Goal: Information Seeking & Learning: Learn about a topic

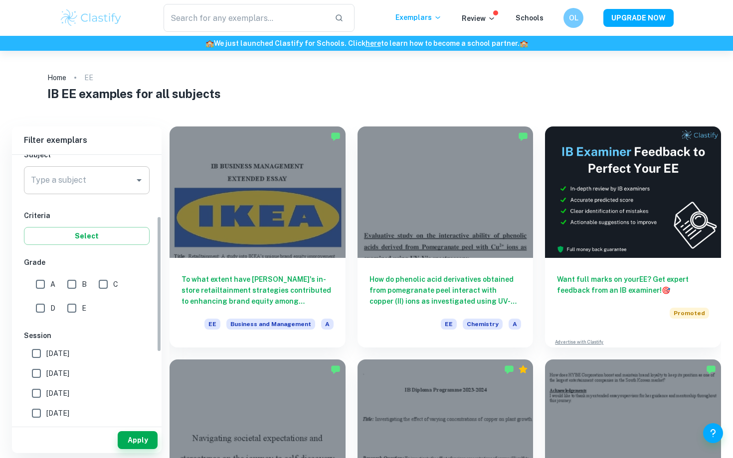
scroll to position [122, 0]
click at [143, 177] on icon "Open" at bounding box center [139, 179] width 12 height 12
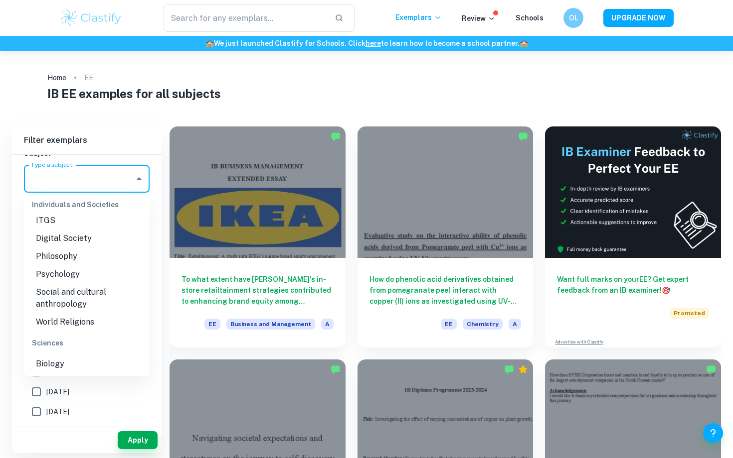
scroll to position [987, 0]
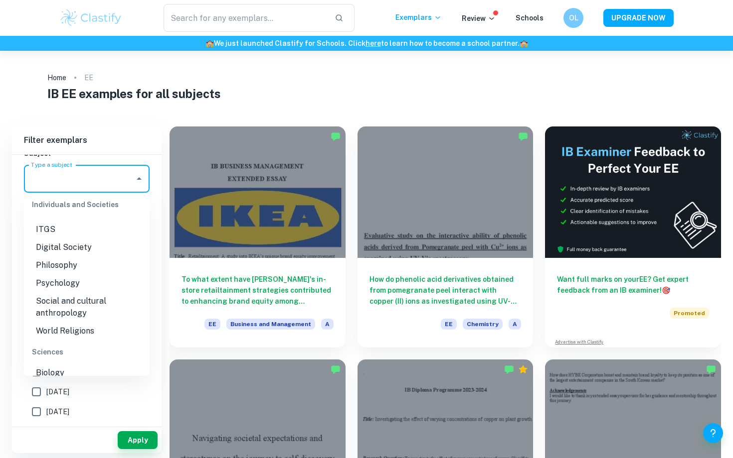
click at [68, 281] on li "Psychology" at bounding box center [87, 284] width 126 height 18
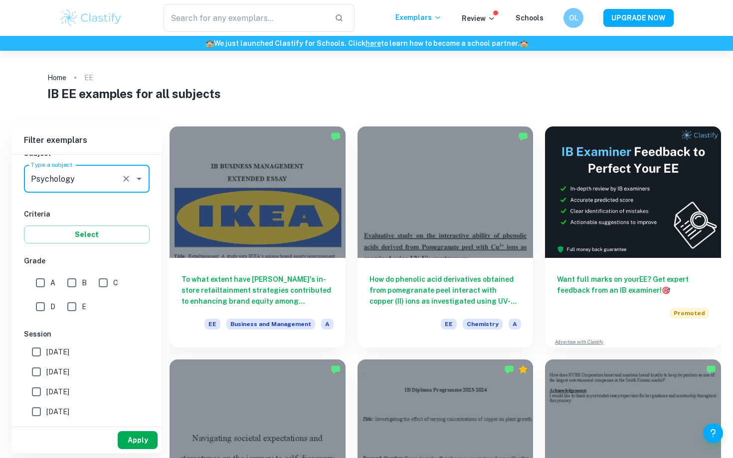
click at [135, 445] on button "Apply" at bounding box center [138, 441] width 40 height 18
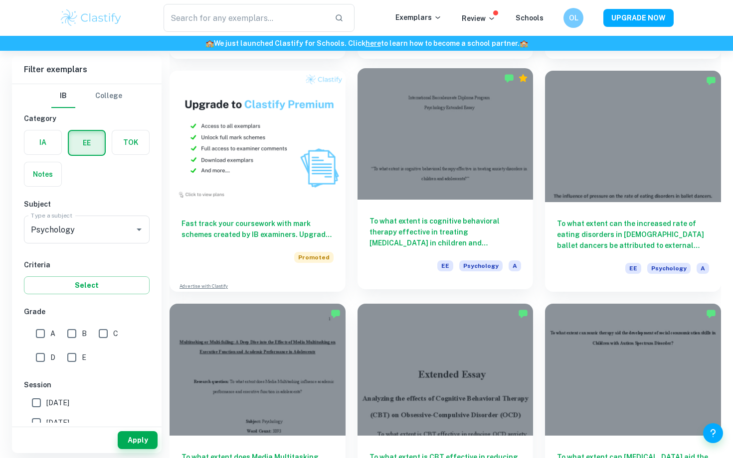
scroll to position [534, 0]
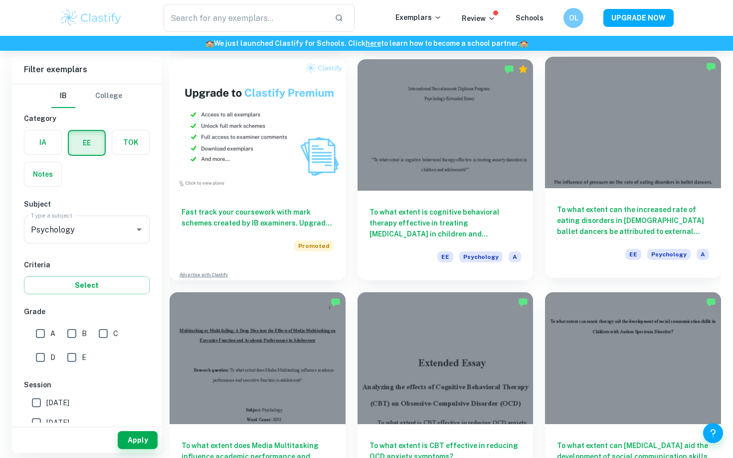
click at [569, 226] on h6 "To what extent can the increased rate of eating disorders in [DEMOGRAPHIC_DATA]…" at bounding box center [633, 220] width 152 height 33
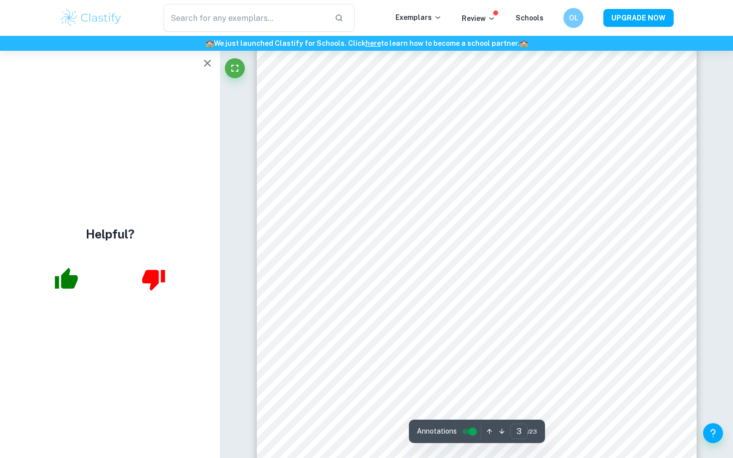
scroll to position [1445, 0]
click at [209, 67] on icon "button" at bounding box center [207, 63] width 12 height 12
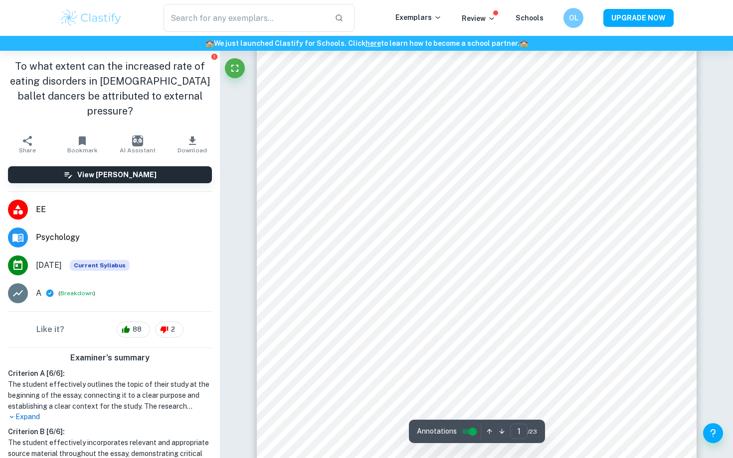
scroll to position [0, 0]
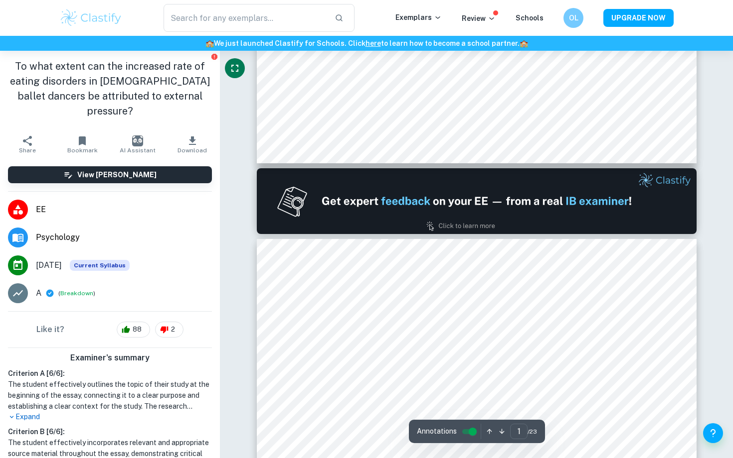
type input "2"
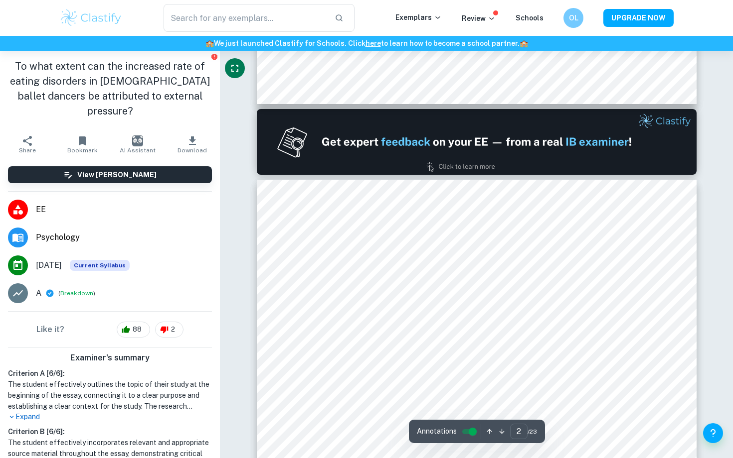
scroll to position [579, 0]
